Goal: Information Seeking & Learning: Check status

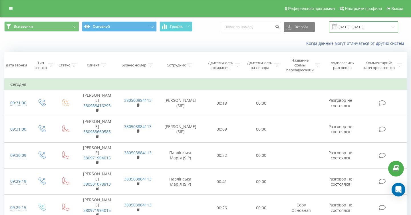
click at [361, 27] on input "20.07.2025 - 20.08.2025" at bounding box center [363, 26] width 69 height 11
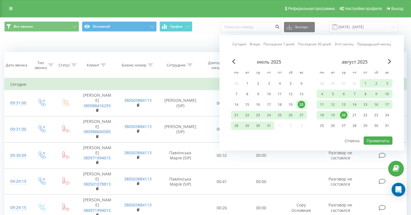
click at [345, 114] on div "20" at bounding box center [343, 115] width 7 height 7
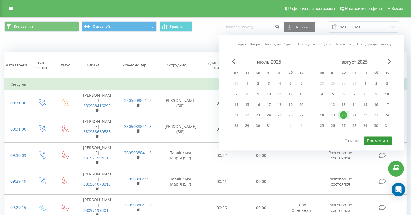
click at [370, 144] on button "Применить" at bounding box center [377, 141] width 29 height 8
type input "[DATE] - [DATE]"
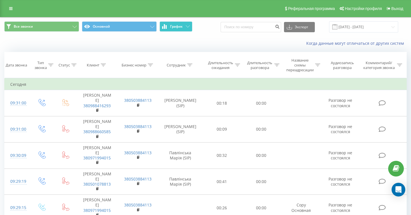
click at [191, 27] on button "График" at bounding box center [175, 26] width 33 height 10
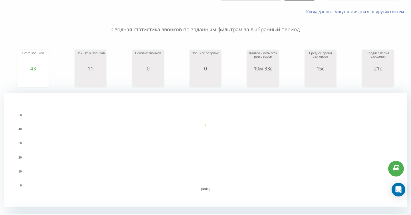
scroll to position [114, 0]
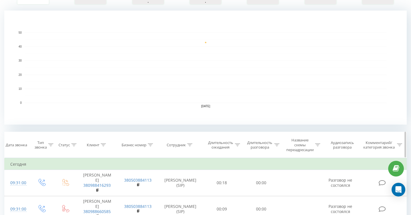
click at [192, 147] on th "Сотрудник" at bounding box center [180, 145] width 44 height 26
click at [190, 145] on icon at bounding box center [189, 144] width 5 height 3
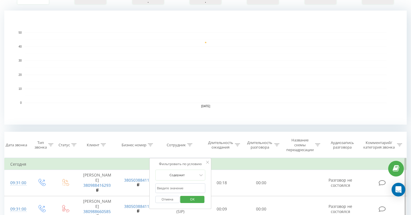
click at [189, 184] on input "text" at bounding box center [180, 188] width 50 height 10
type input "j"
click at [202, 202] on button "OK" at bounding box center [192, 199] width 24 height 7
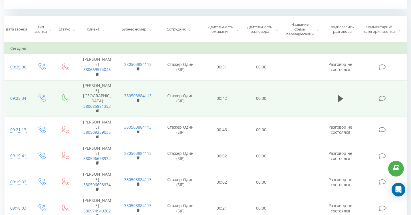
scroll to position [240, 0]
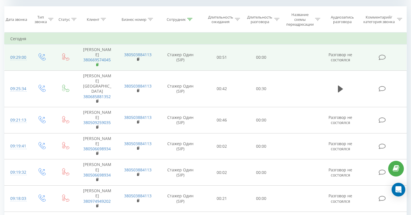
click at [98, 64] on rect at bounding box center [97, 65] width 2 height 3
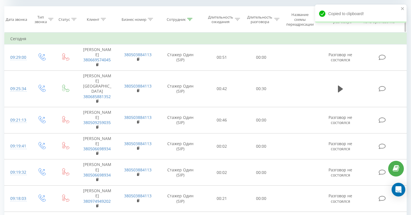
click at [191, 19] on icon at bounding box center [189, 19] width 5 height 3
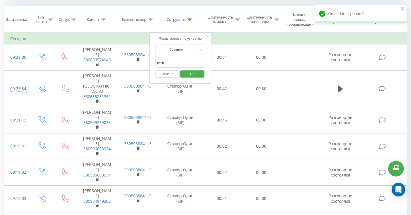
click at [188, 66] on input "один" at bounding box center [180, 63] width 50 height 10
type input "о"
type input "чотири"
click at [196, 73] on span "OK" at bounding box center [192, 73] width 16 height 9
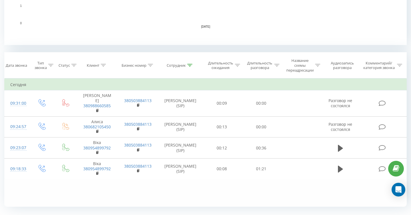
scroll to position [207, 0]
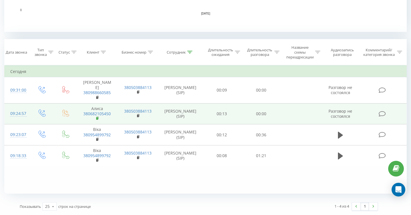
click at [98, 117] on rect at bounding box center [97, 118] width 2 height 3
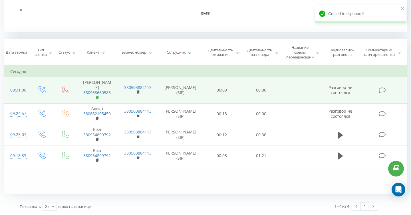
click at [98, 96] on rect at bounding box center [97, 97] width 2 height 3
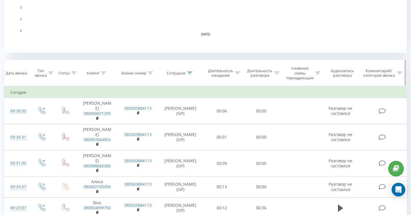
scroll to position [222, 0]
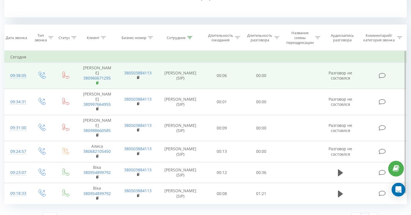
click at [97, 82] on rect at bounding box center [97, 83] width 2 height 3
